Goal: Task Accomplishment & Management: Manage account settings

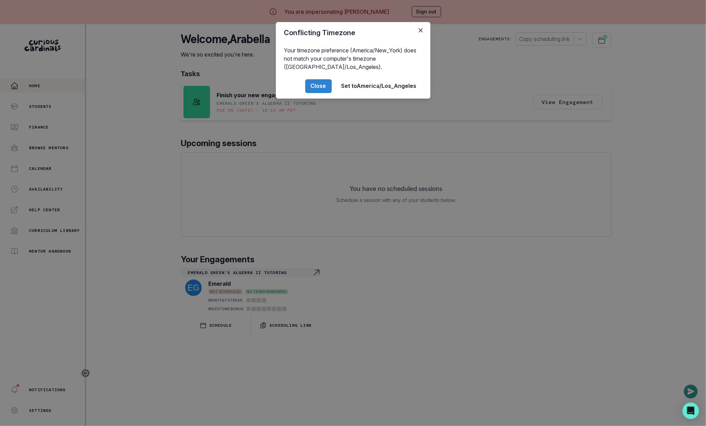
click at [167, 299] on div "Conflicting Timezone Your timezone preference (America/New_York) does not match…" at bounding box center [353, 213] width 706 height 426
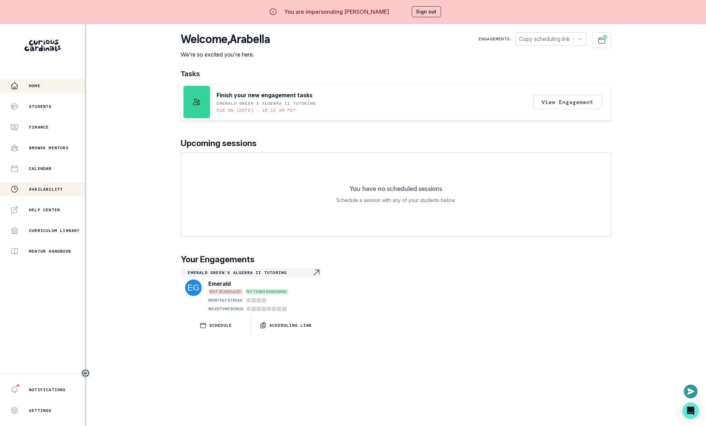
click at [43, 189] on p "Availability" at bounding box center [46, 190] width 34 height 6
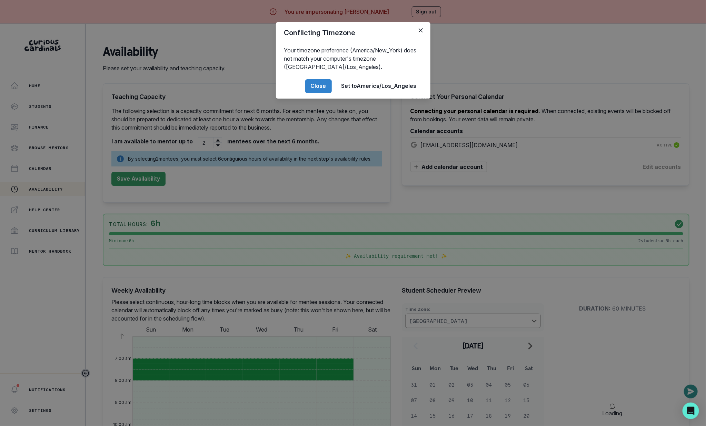
click at [362, 213] on div "Conflicting Timezone Your timezone preference (America/New_York) does not match…" at bounding box center [353, 213] width 706 height 426
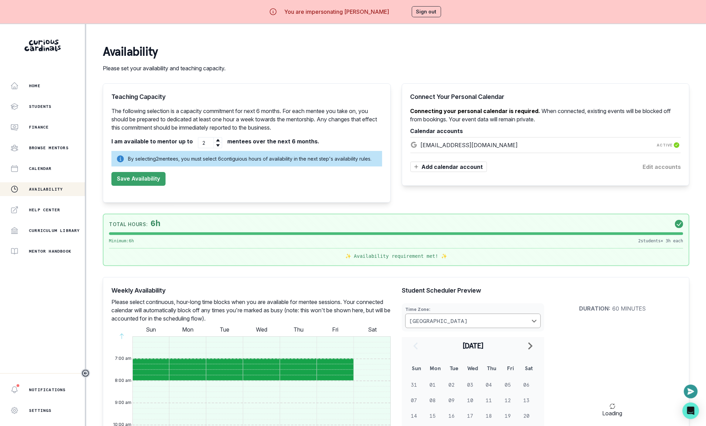
click at [118, 339] on button "Earlier" at bounding box center [121, 337] width 21 height 14
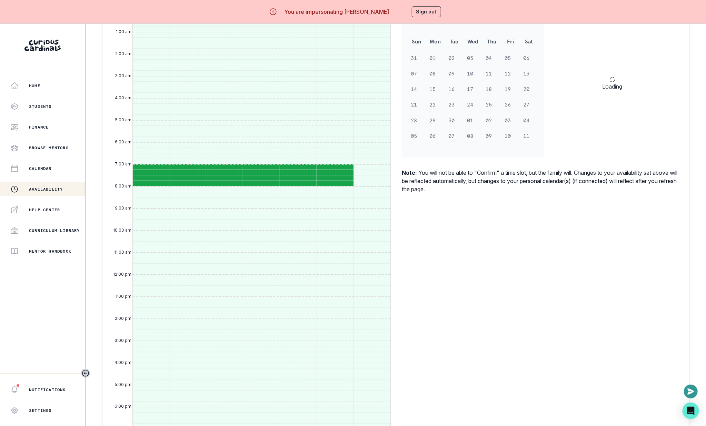
scroll to position [365, 0]
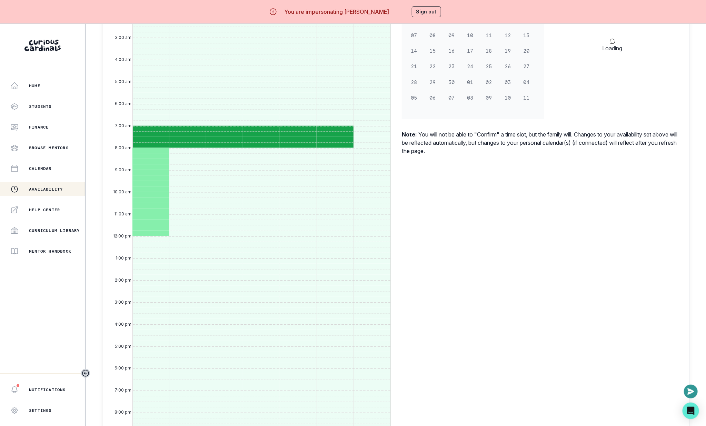
drag, startPoint x: 151, startPoint y: 156, endPoint x: 150, endPoint y: 237, distance: 80.4
click at [150, 237] on div "Toggle slot Toggle slot Toggle slot Toggle slot Toggle slot Toggle slot Toggle …" at bounding box center [151, 236] width 37 height 530
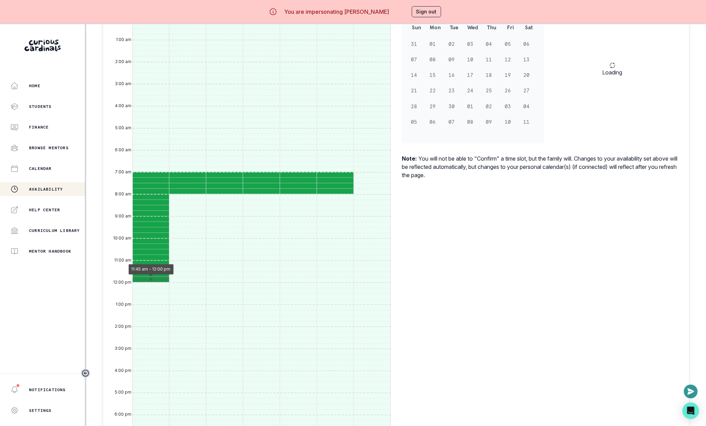
scroll to position [320, 0]
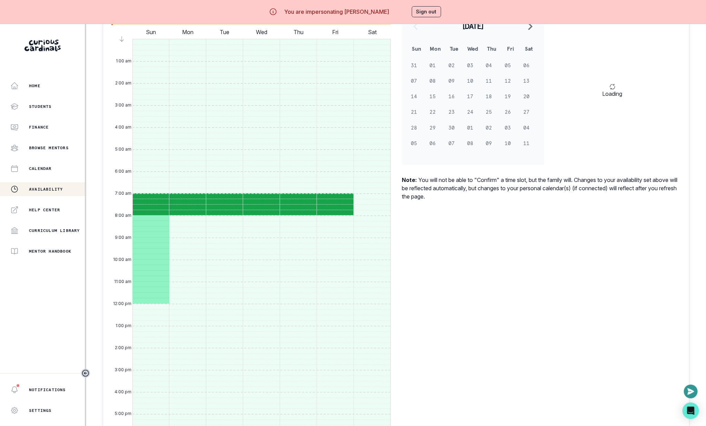
drag, startPoint x: 152, startPoint y: 306, endPoint x: 154, endPoint y: 223, distance: 83.9
click at [154, 222] on div "Toggle slot Toggle slot Toggle slot Toggle slot Toggle slot Toggle slot Toggle …" at bounding box center [151, 304] width 37 height 530
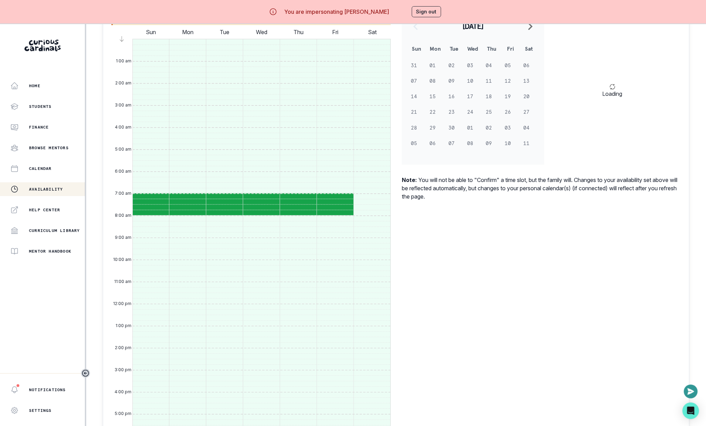
click at [467, 248] on div "Weekly Availability Please select continuous, hour-long time blocks when you ar…" at bounding box center [396, 295] width 587 height 675
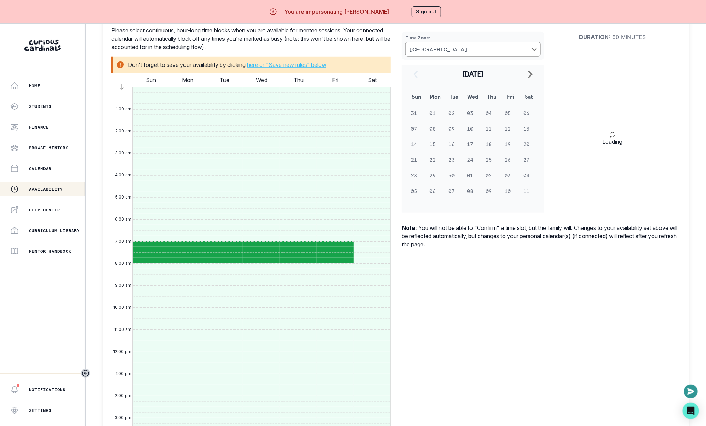
scroll to position [155, 0]
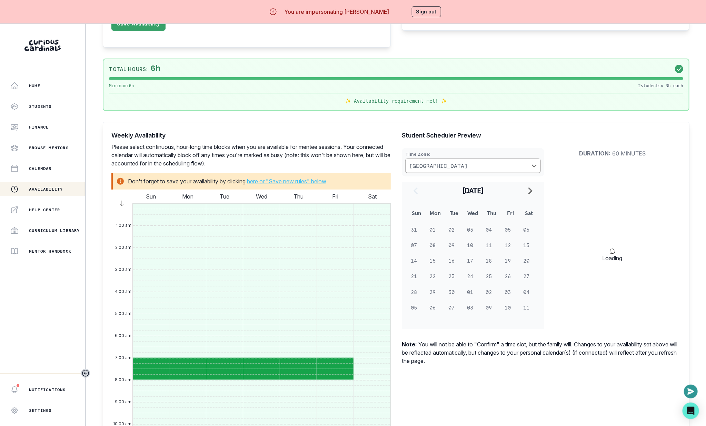
click at [53, 195] on button "Availability" at bounding box center [43, 190] width 86 height 14
click at [55, 206] on div "Help Center" at bounding box center [47, 210] width 75 height 8
click at [47, 167] on p "Calendar" at bounding box center [40, 169] width 23 height 6
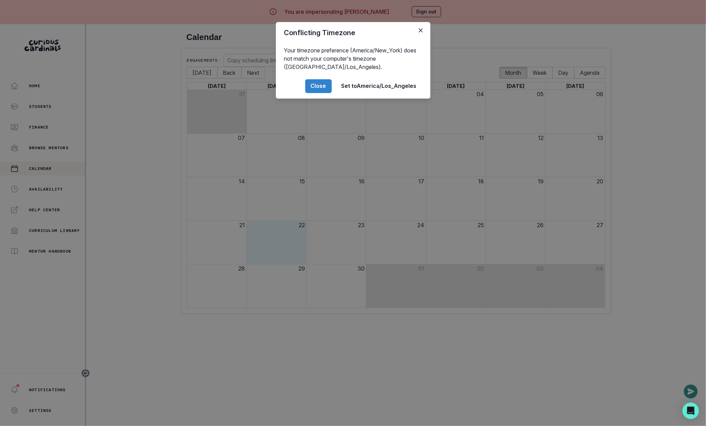
click at [47, 195] on div "Conflicting Timezone Your timezone preference (America/New_York) does not match…" at bounding box center [353, 213] width 706 height 426
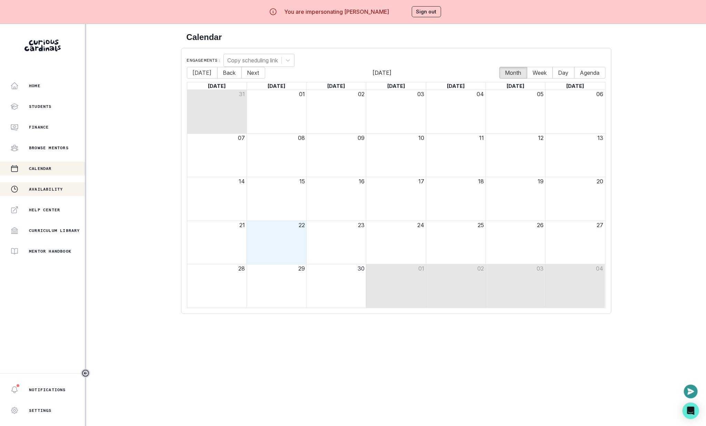
click at [47, 192] on div "Availability" at bounding box center [47, 189] width 75 height 8
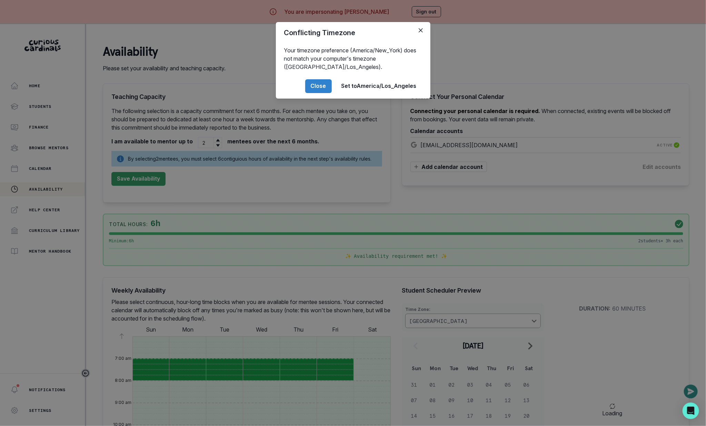
click at [411, 264] on div "Conflicting Timezone Your timezone preference (America/New_York) does not match…" at bounding box center [353, 213] width 706 height 426
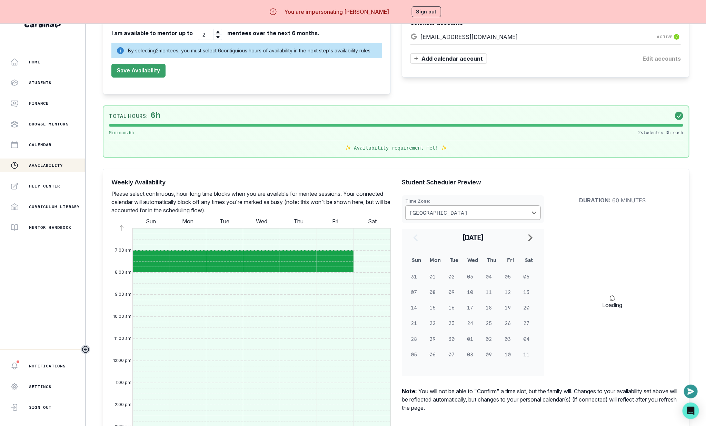
scroll to position [112, 0]
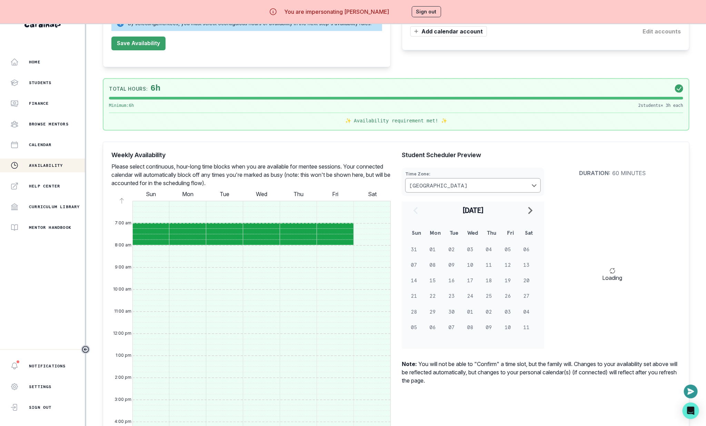
click at [423, 10] on button "Sign out" at bounding box center [426, 11] width 29 height 11
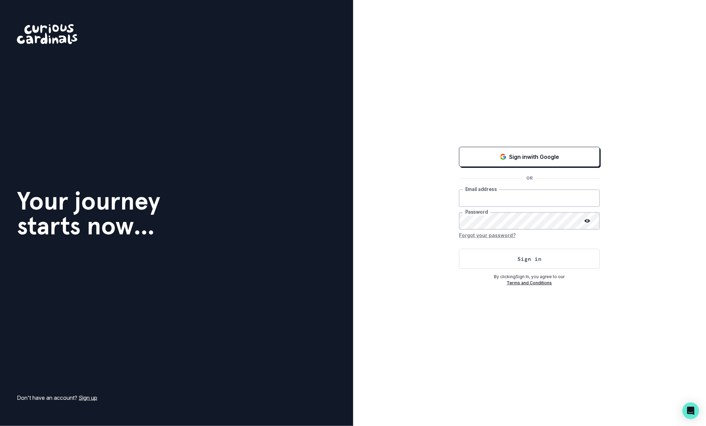
type input "[EMAIL_ADDRESS][DOMAIN_NAME]"
